Goal: Find specific page/section: Find specific page/section

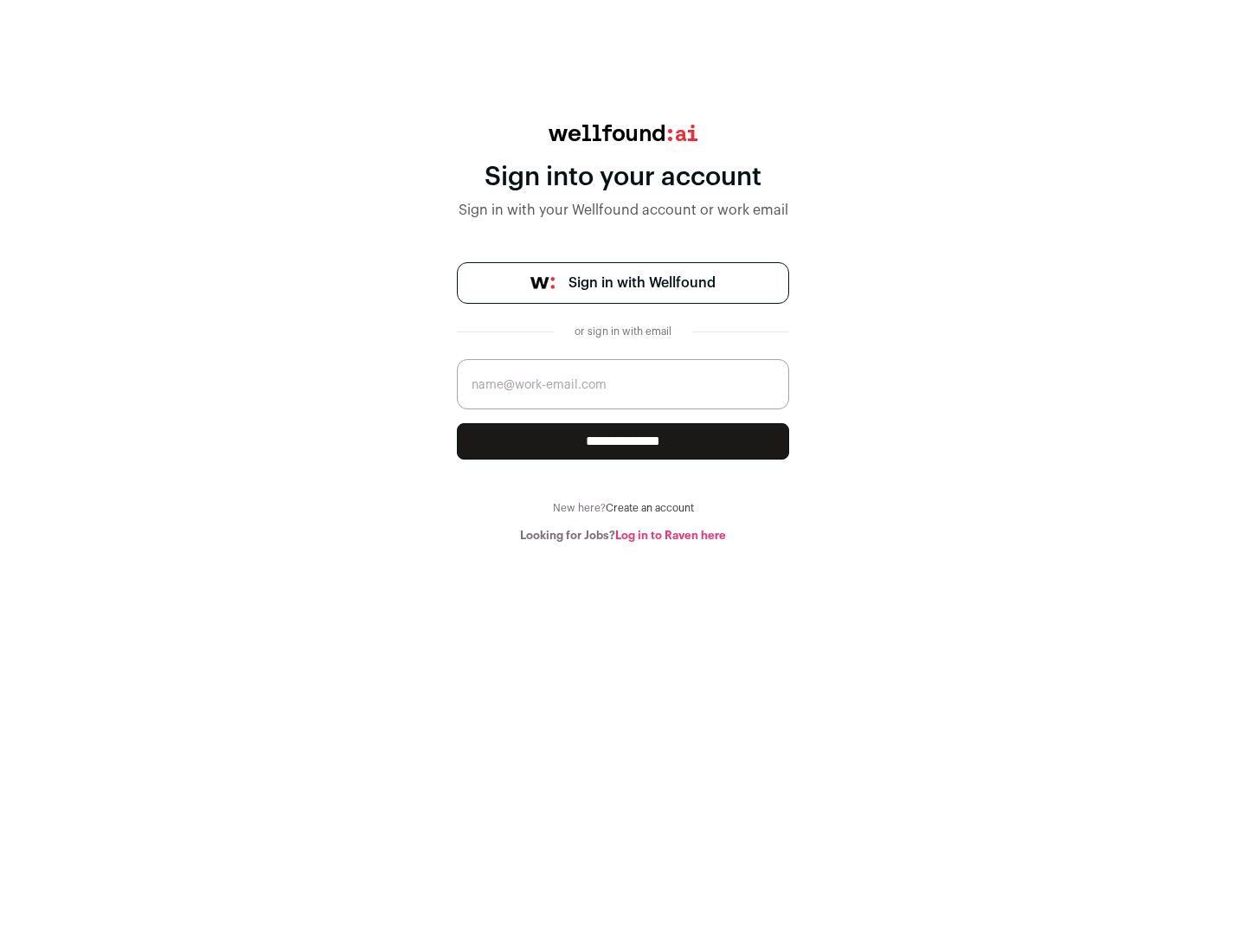
click at [641, 283] on span "Sign in with Wellfound" at bounding box center [642, 283] width 147 height 21
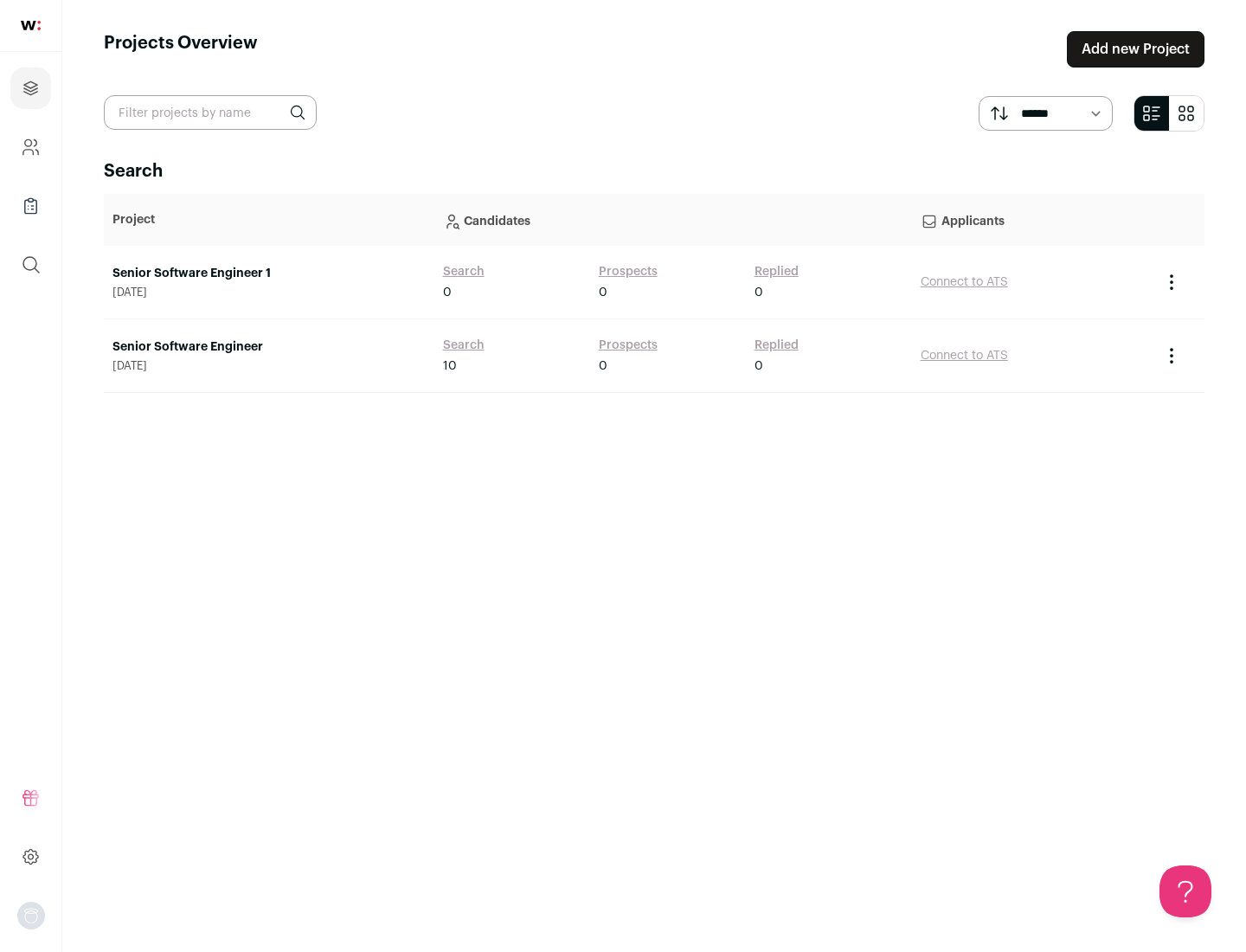
click at [269, 347] on link "Senior Software Engineer" at bounding box center [269, 347] width 313 height 17
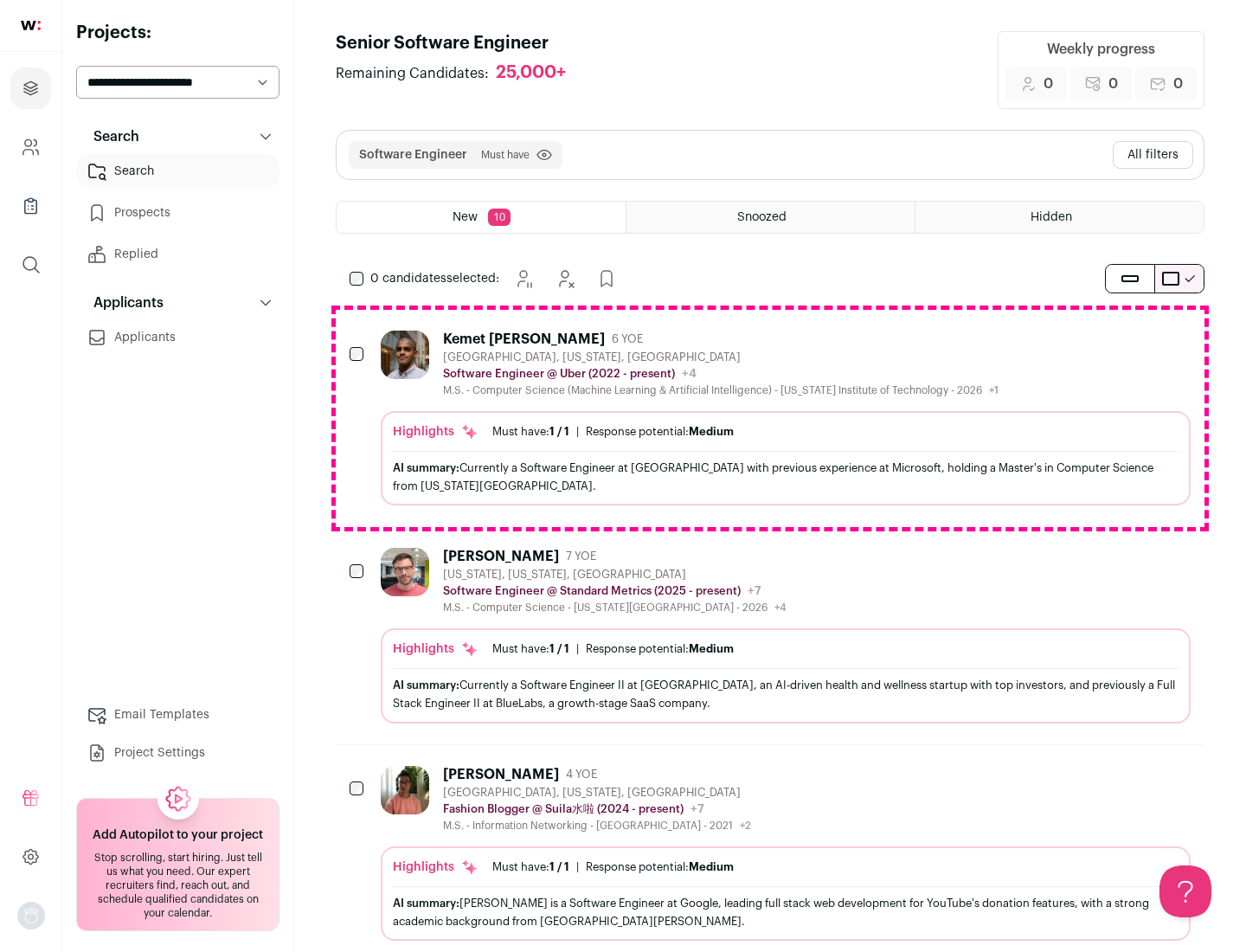
click at [770, 418] on div "Highlights Must have: 1 / 1 How many must haves have been fulfilled? | Response…" at bounding box center [785, 458] width 810 height 94
